Goal: Find specific page/section: Find specific page/section

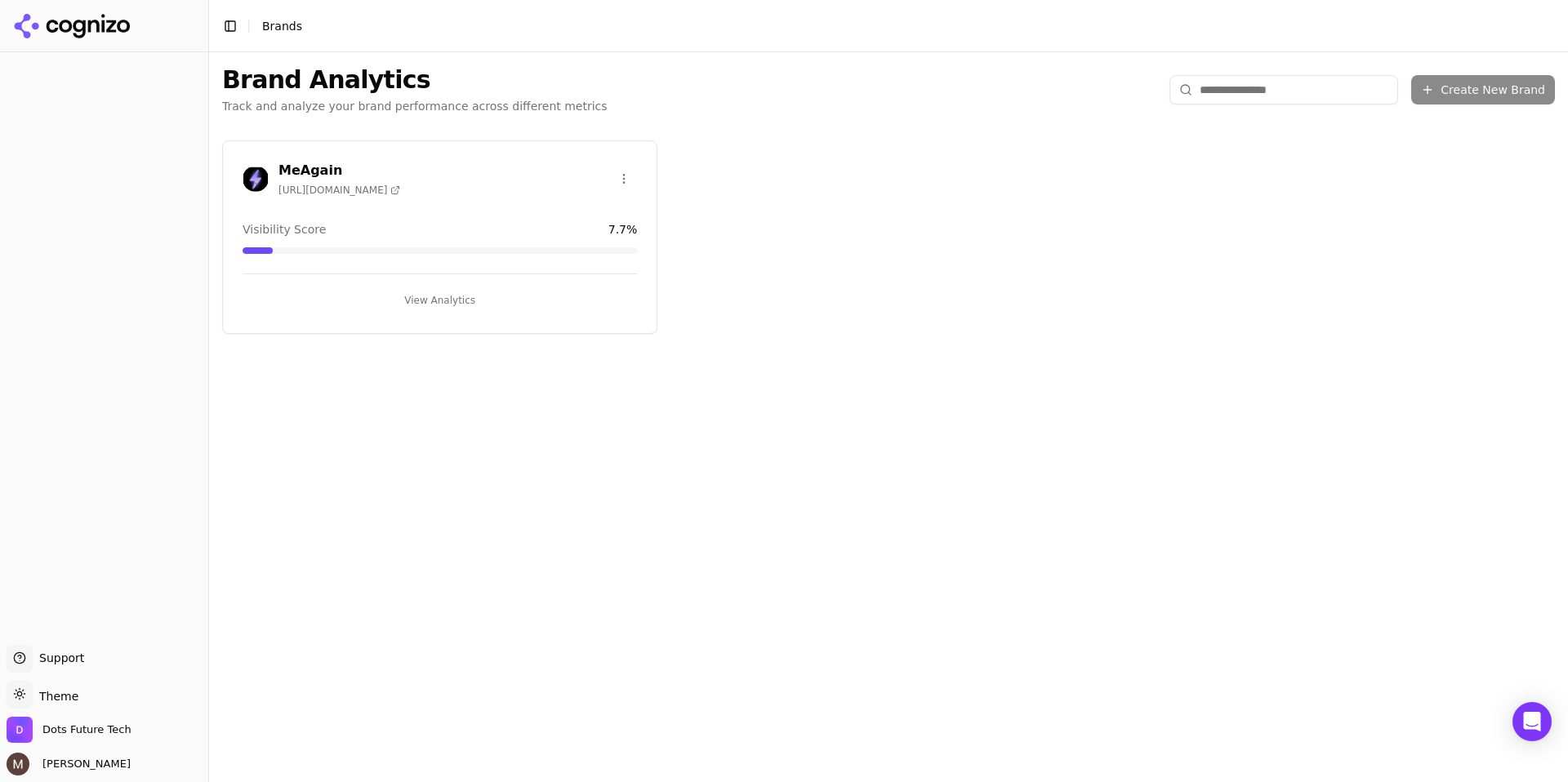
click at [300, 165] on h3 "MeAgain" at bounding box center [339, 171] width 122 height 20
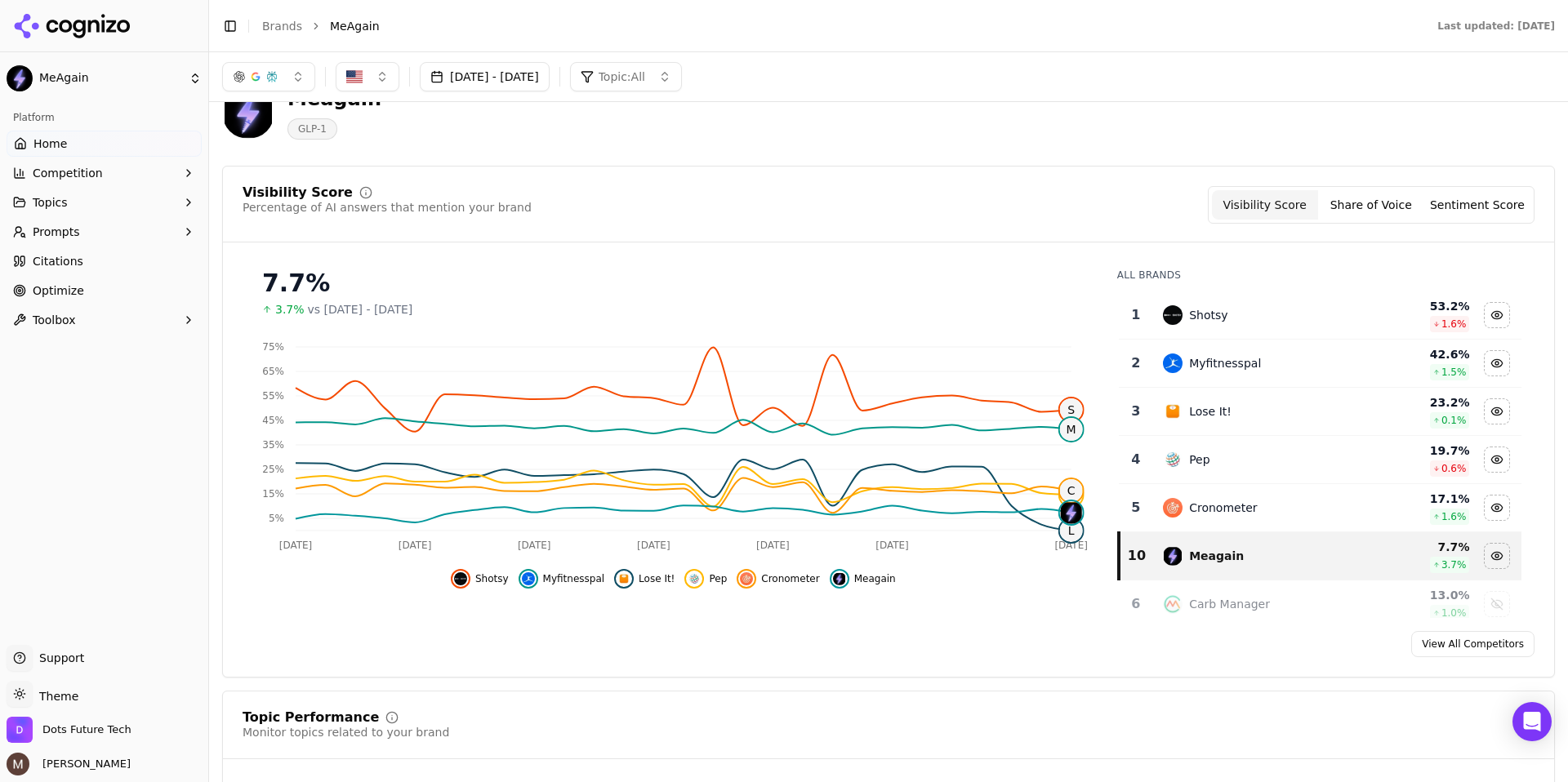
scroll to position [64, 0]
